Goal: Obtain resource: Obtain resource

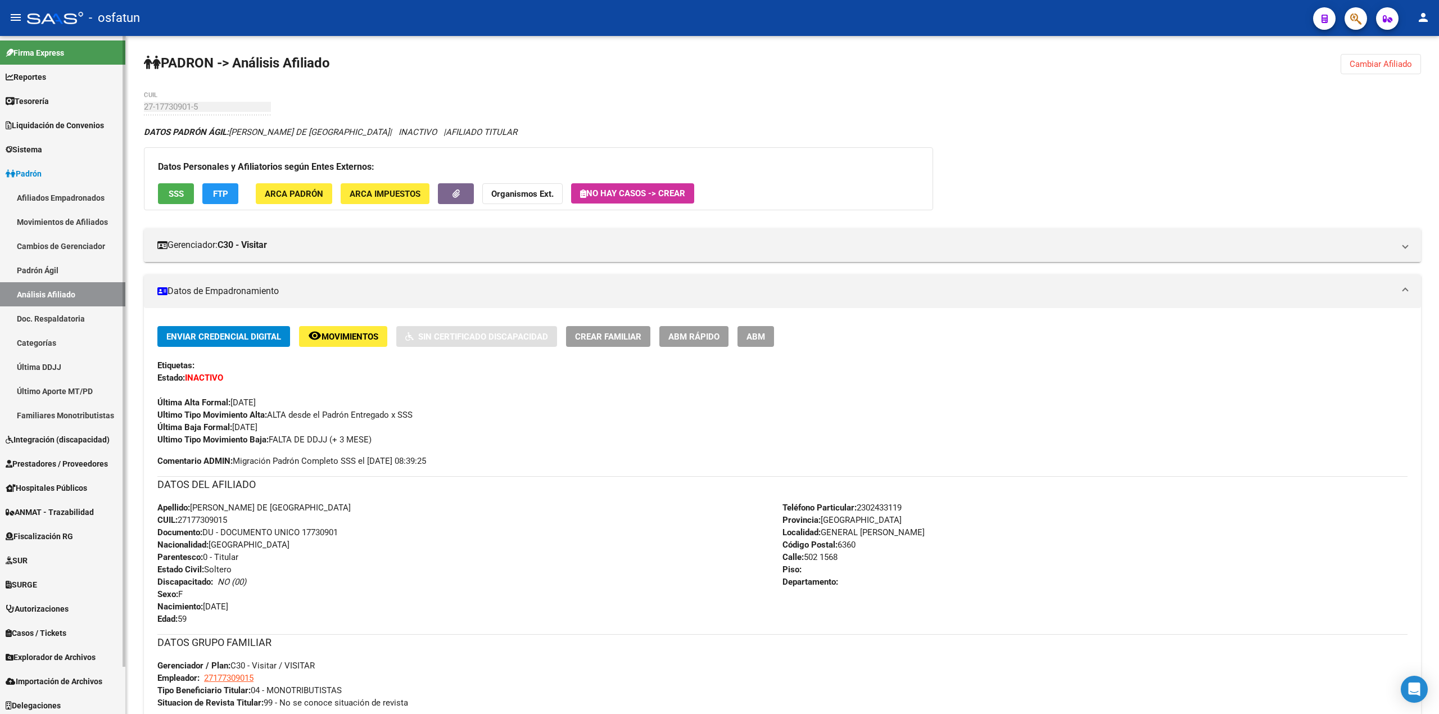
scroll to position [52, 0]
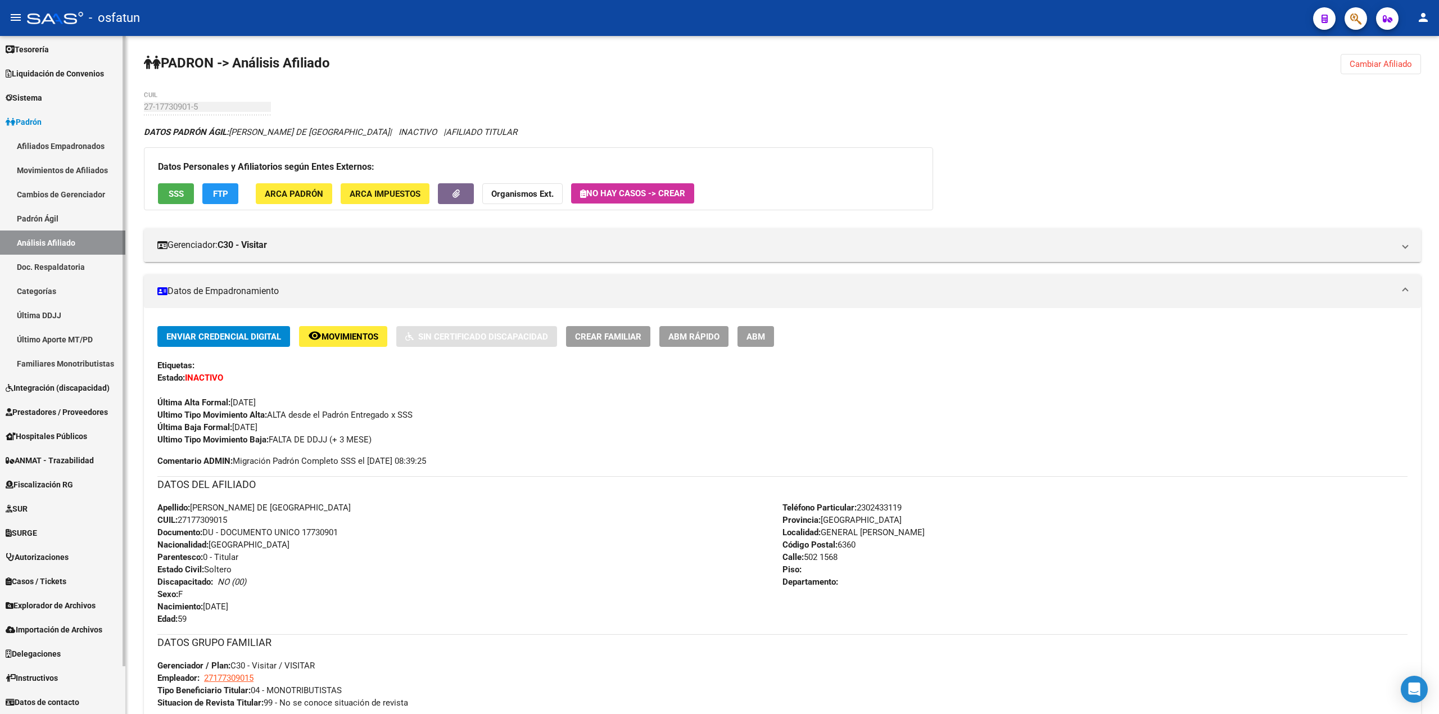
click at [65, 600] on span "Explorador de Archivos" at bounding box center [51, 605] width 90 height 12
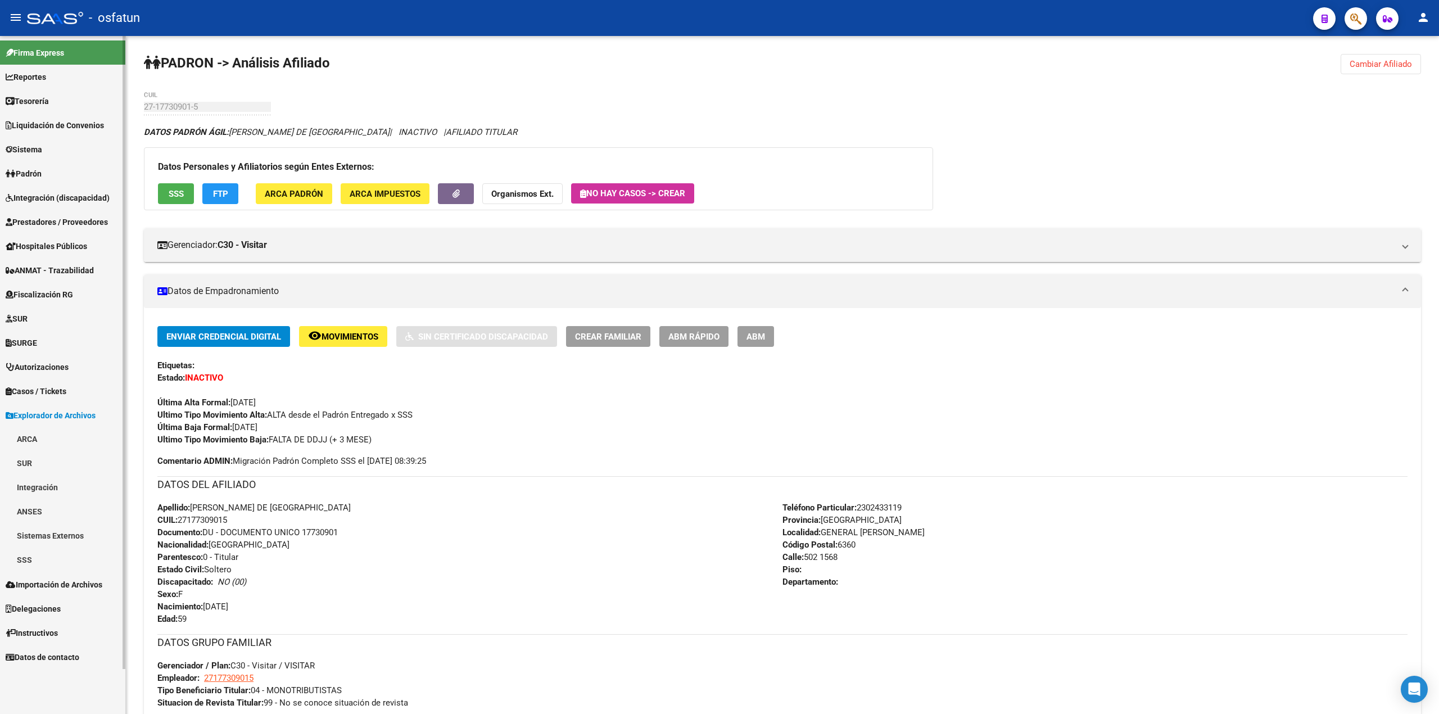
scroll to position [0, 0]
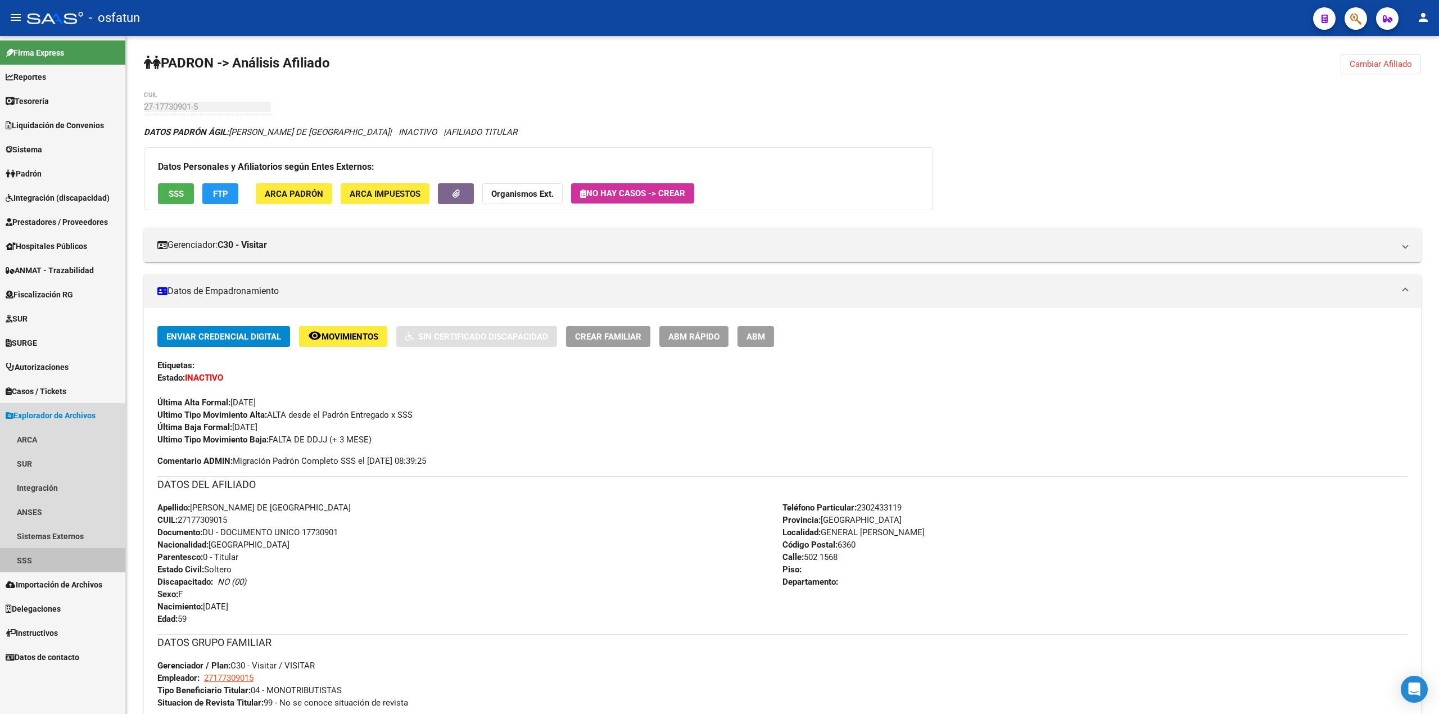
click at [25, 556] on link "SSS" at bounding box center [62, 560] width 125 height 24
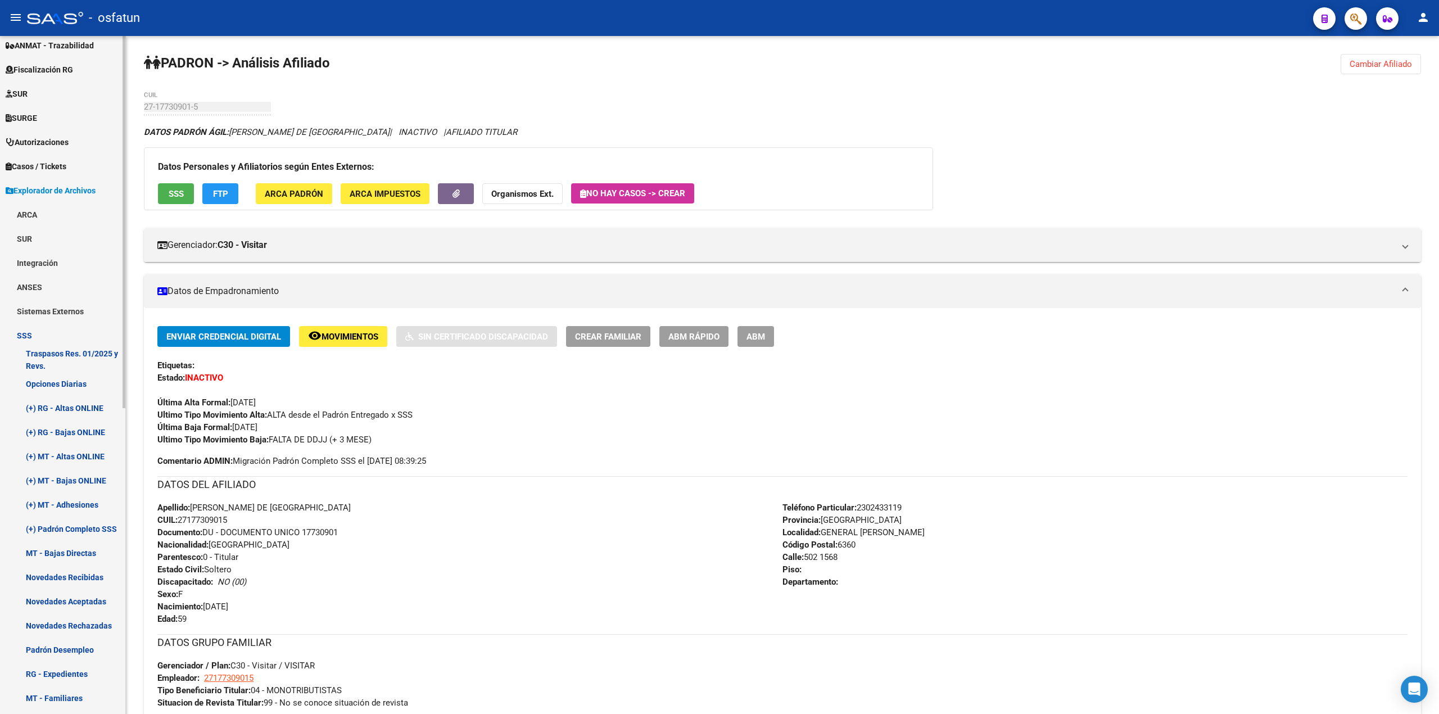
scroll to position [334, 0]
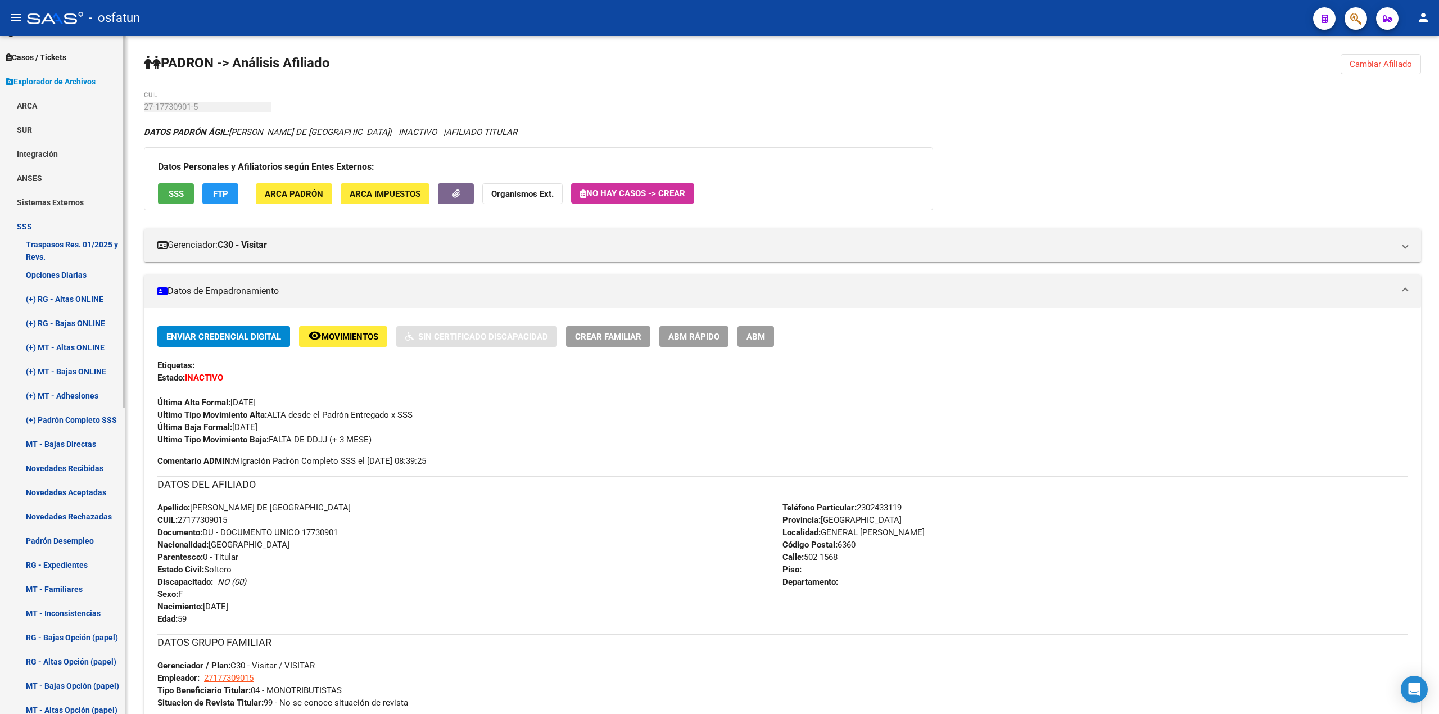
click at [72, 416] on link "(+) Padrón Completo SSS" at bounding box center [62, 419] width 125 height 24
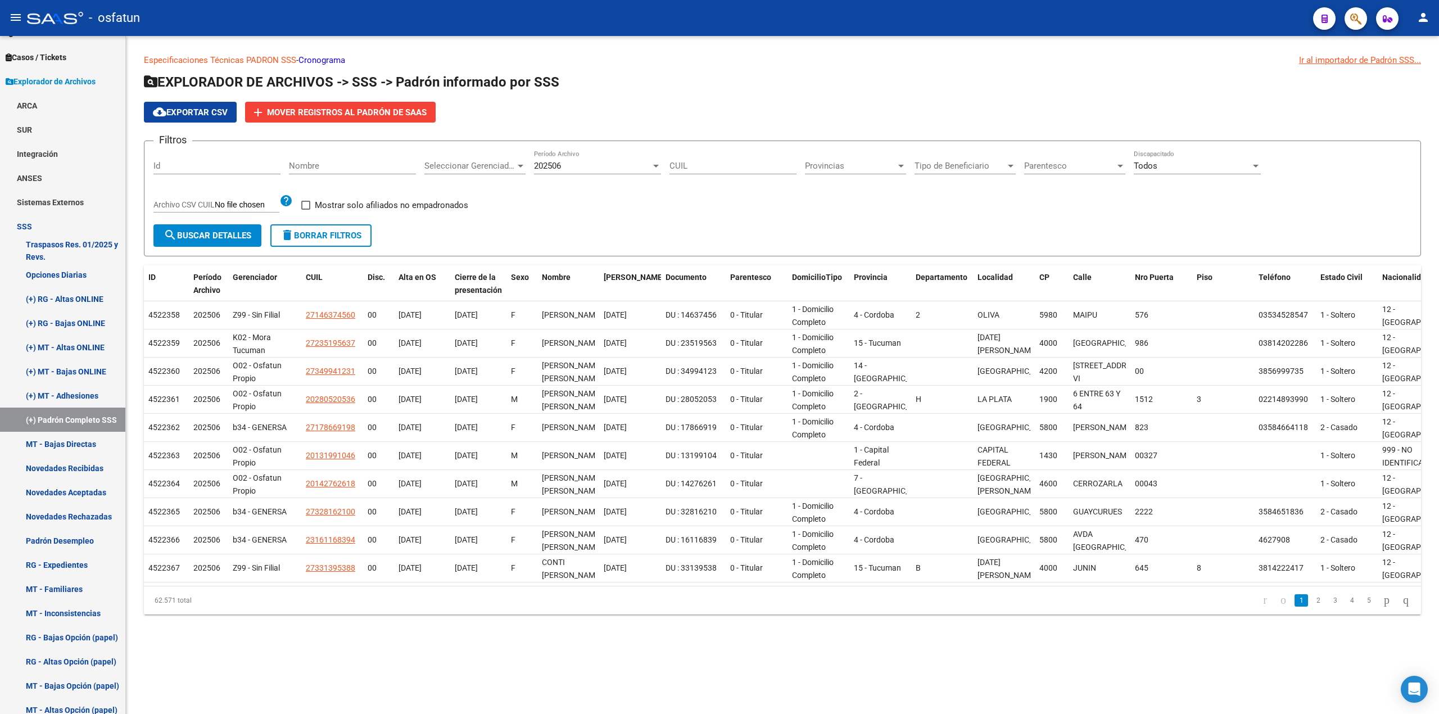
click at [520, 161] on div "Seleccionar Gerenciador" at bounding box center [474, 166] width 101 height 10
type input "OSDE"
click at [541, 165] on mat-icon "close" at bounding box center [545, 165] width 13 height 13
click at [916, 120] on div at bounding box center [719, 357] width 1439 height 714
click at [280, 202] on mat-icon "help" at bounding box center [285, 200] width 13 height 13
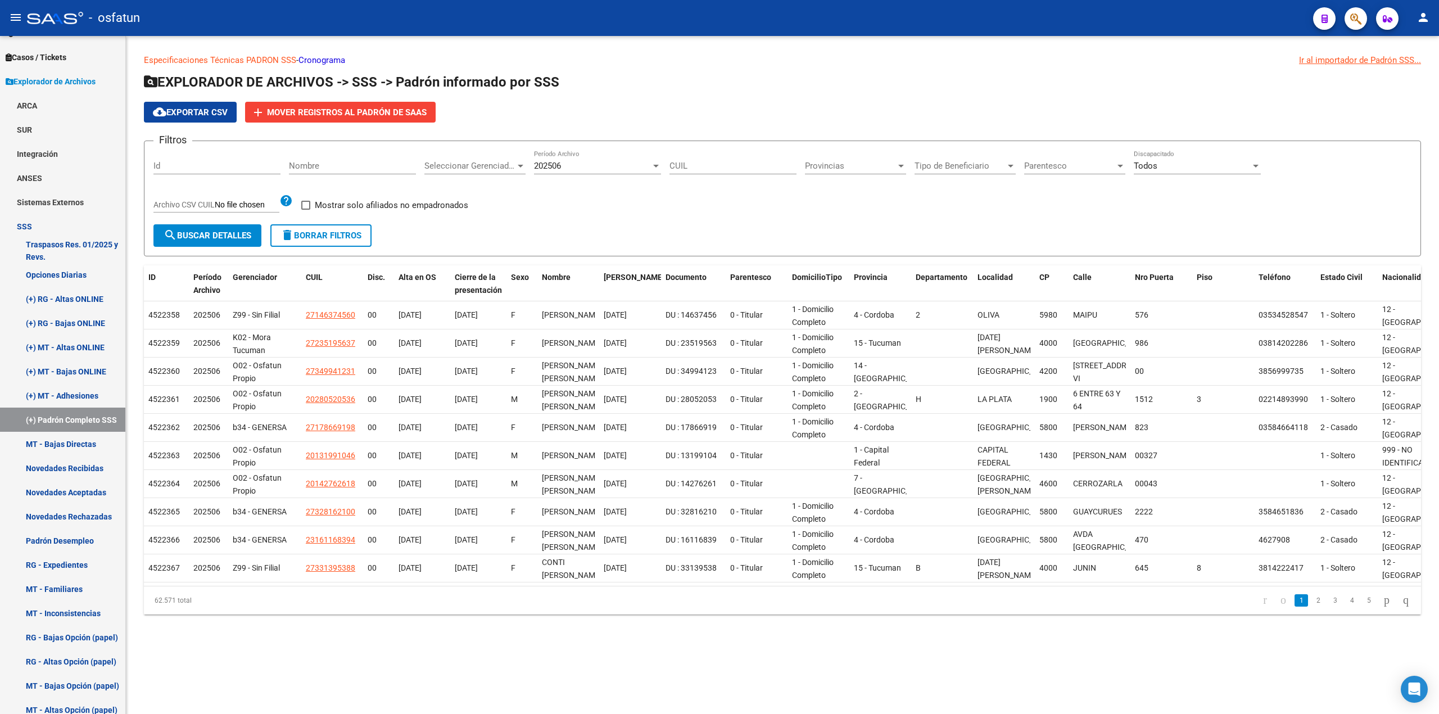
click at [234, 206] on input "Archivo CSV CUIL" at bounding box center [247, 205] width 65 height 10
type input "C:\fakepath\Osdepym MT.csv"
click at [192, 237] on span "search Buscar Detalles" at bounding box center [208, 235] width 88 height 10
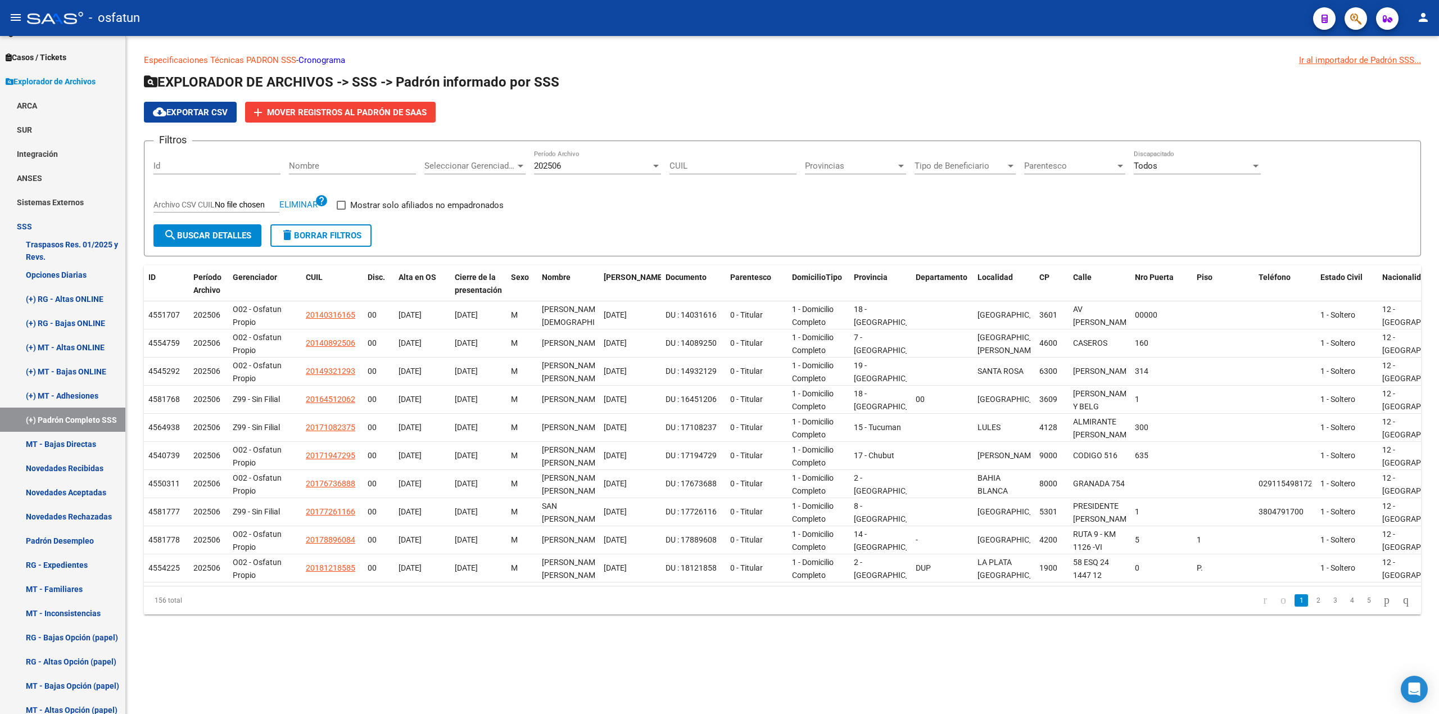
click at [194, 109] on span "cloud_download Exportar CSV" at bounding box center [190, 112] width 75 height 10
click at [1180, 93] on app-list-header "EXPLORADOR DE ARCHIVOS -> SSS -> Padrón informado por SSS cloud_download Export…" at bounding box center [782, 164] width 1277 height 183
